Goal: Transaction & Acquisition: Purchase product/service

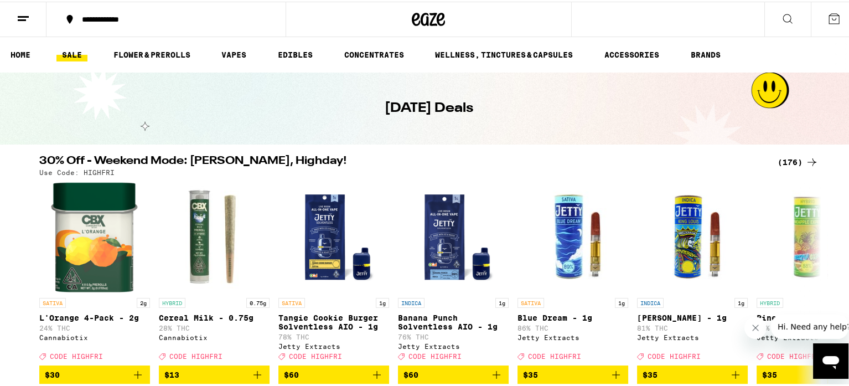
click at [790, 155] on div "(176)" at bounding box center [797, 160] width 41 height 13
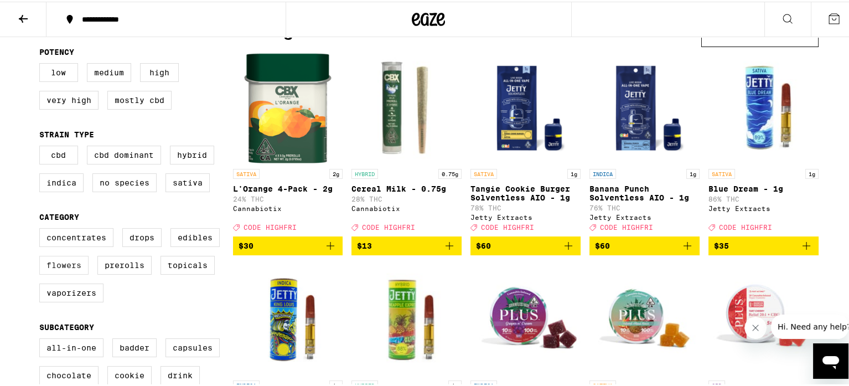
scroll to position [110, 0]
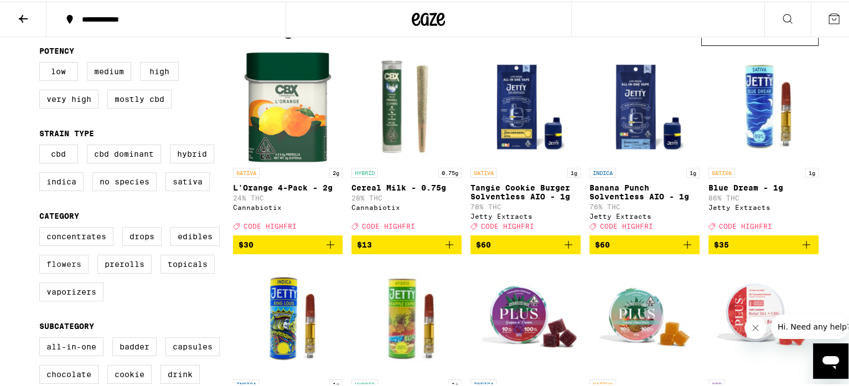
click at [55, 267] on label "Flowers" at bounding box center [63, 262] width 49 height 19
click at [42, 227] on input "Flowers" at bounding box center [42, 227] width 1 height 1
checkbox input "true"
